Goal: Communication & Community: Connect with others

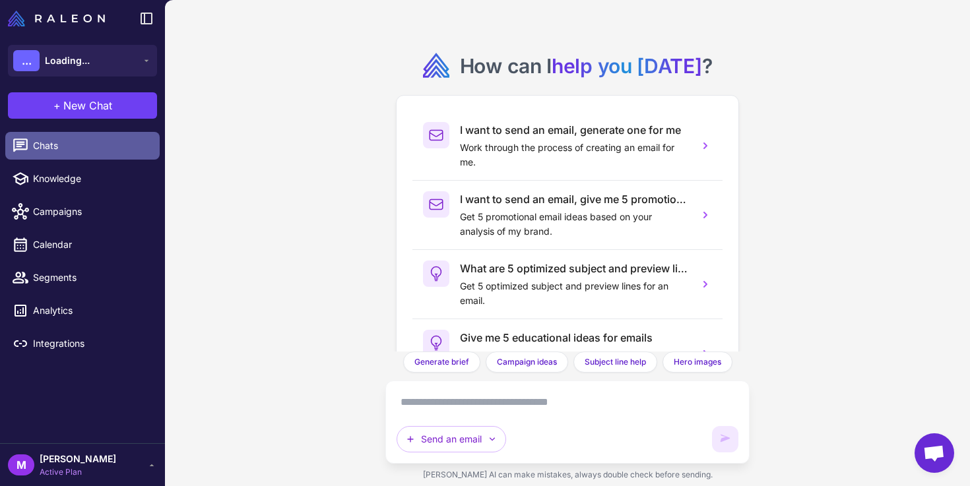
click at [98, 144] on span "Chats" at bounding box center [91, 146] width 116 height 15
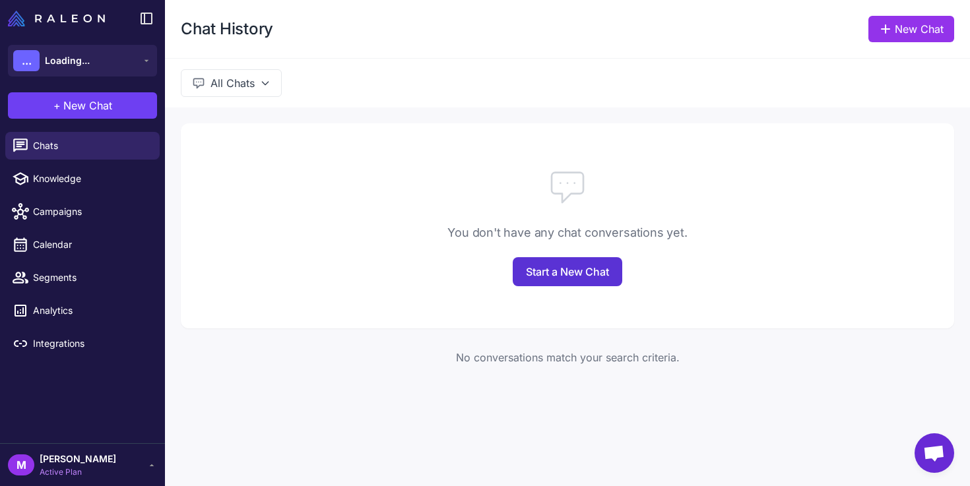
click at [571, 273] on link "Start a New Chat" at bounding box center [568, 271] width 110 height 29
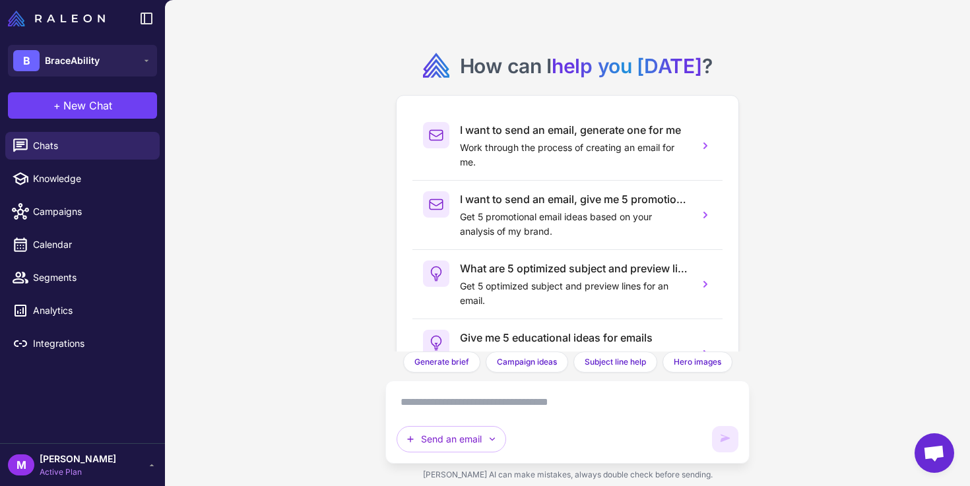
click at [523, 409] on textarea at bounding box center [567, 402] width 341 height 21
